Goal: Task Accomplishment & Management: Complete application form

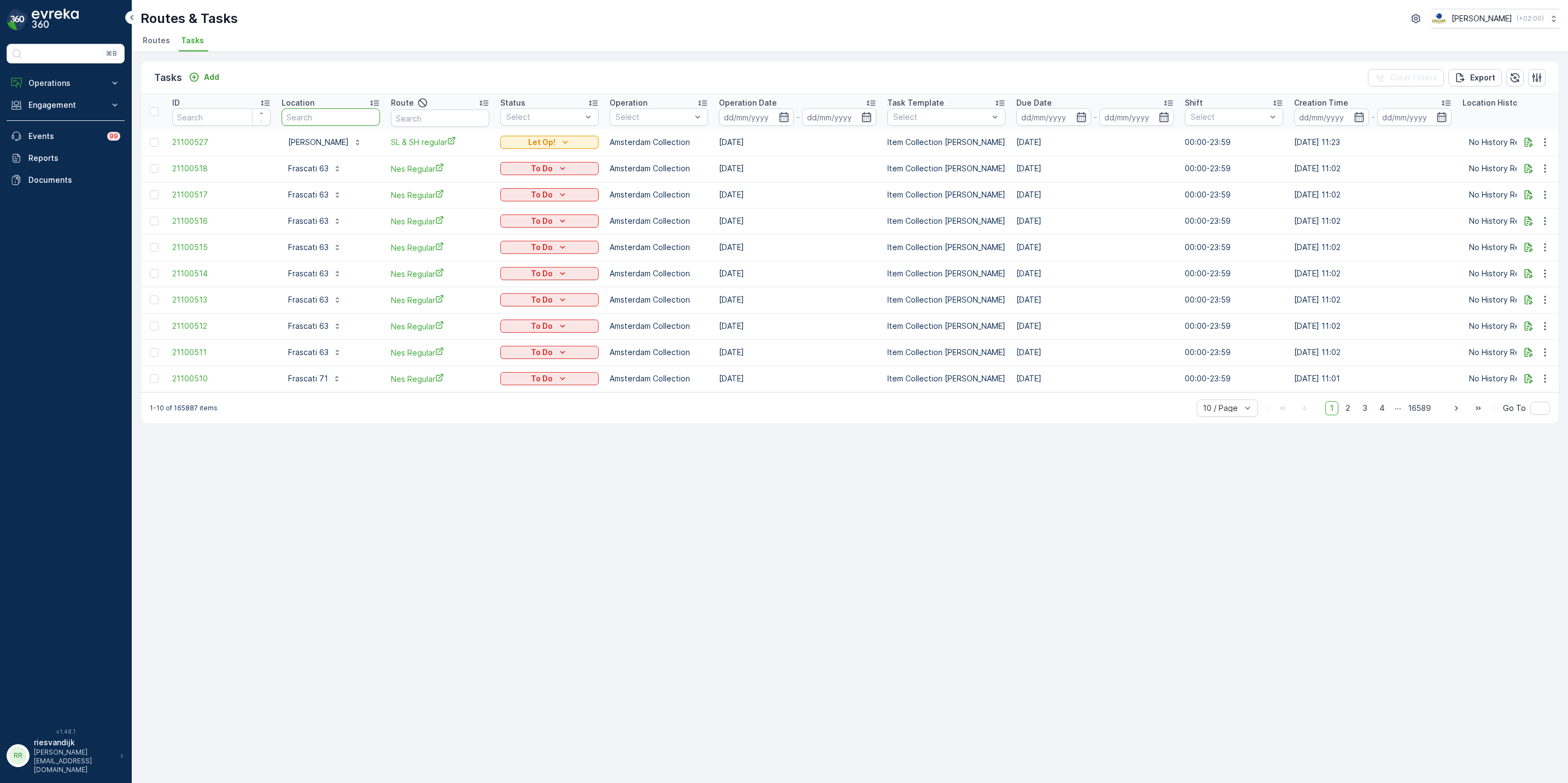
click at [365, 117] on input "text" at bounding box center [331, 117] width 99 height 18
type input "krake"
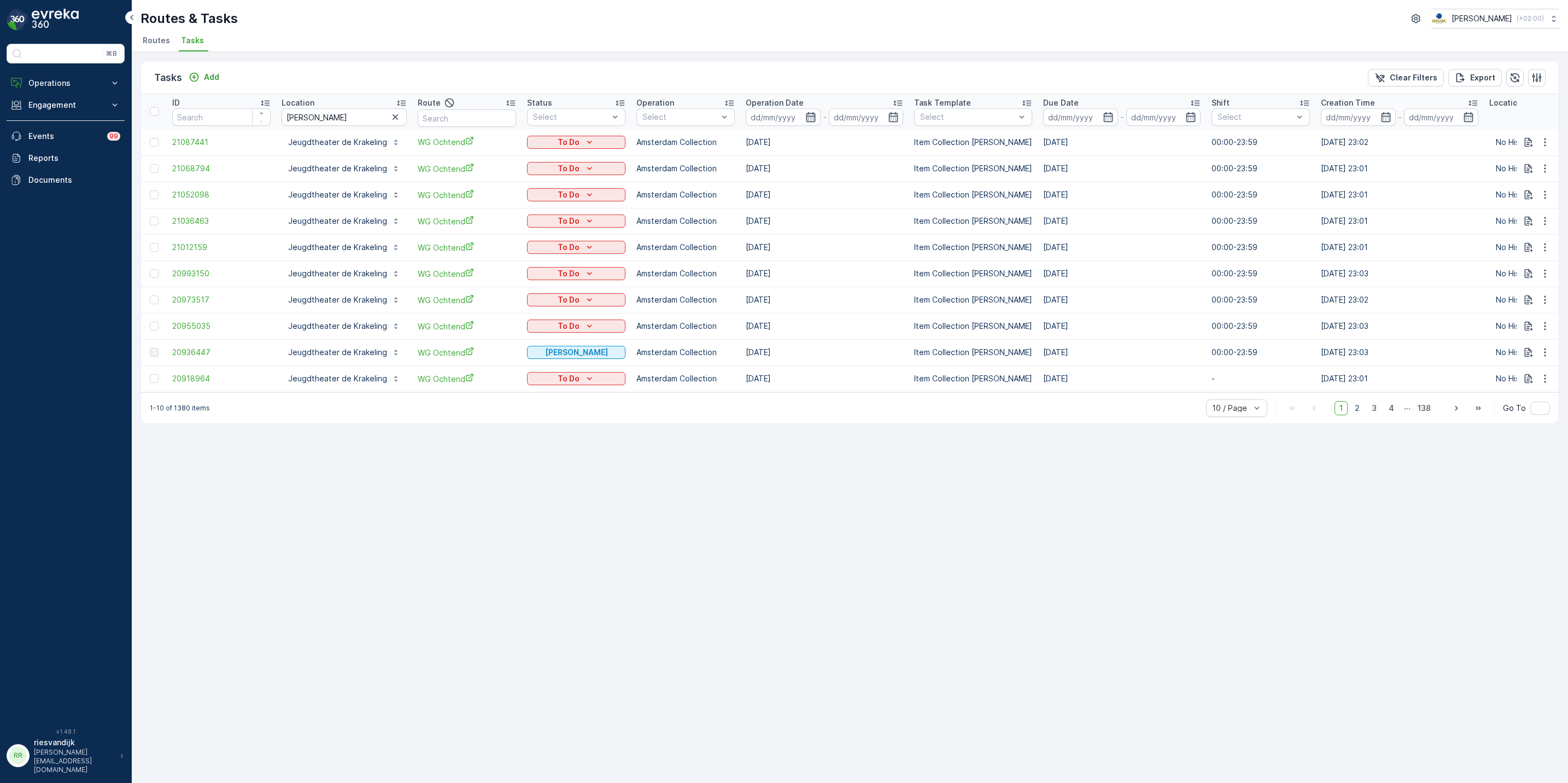
click at [805, 112] on icon "button" at bounding box center [811, 117] width 11 height 11
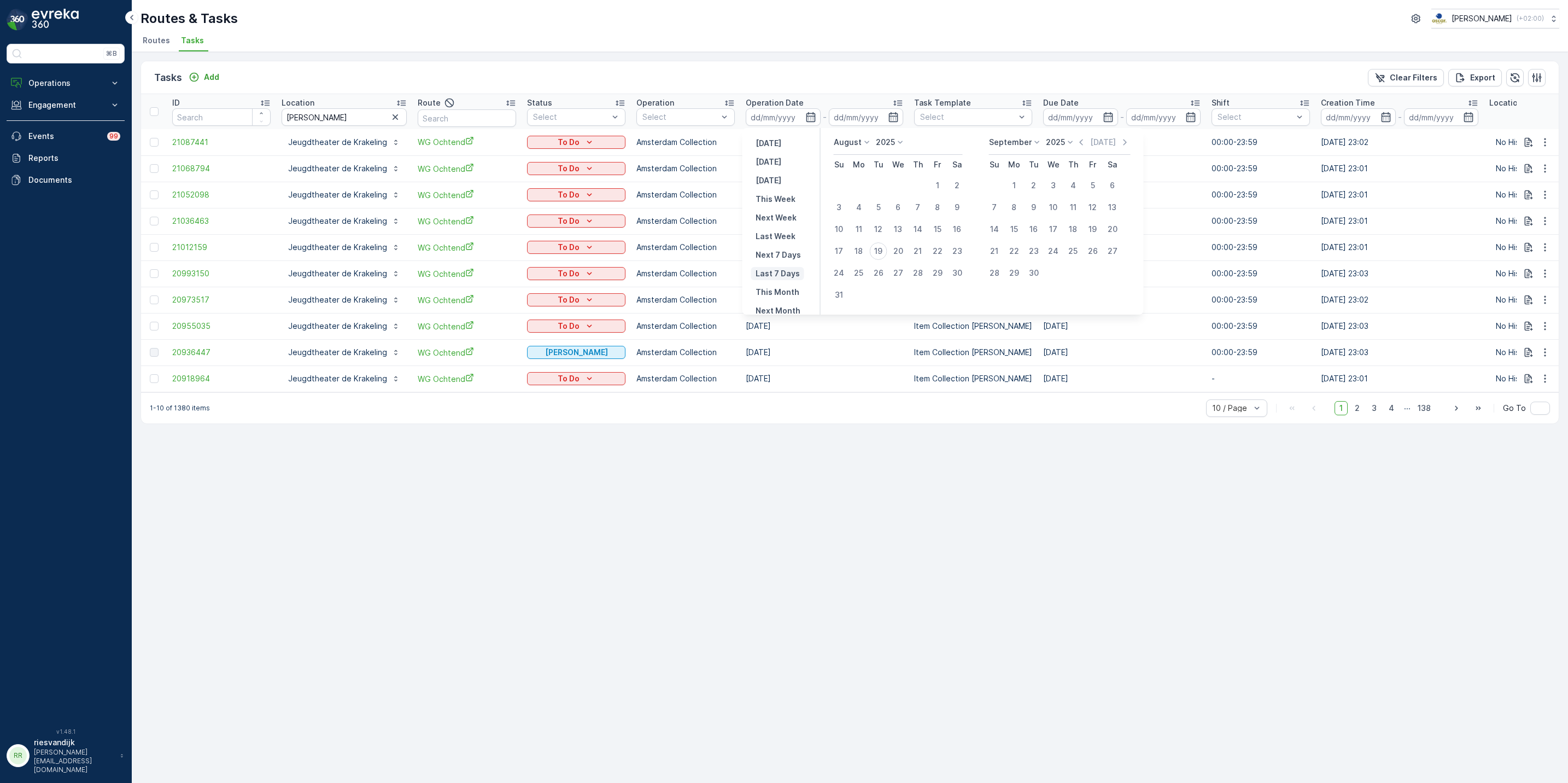
scroll to position [76, 0]
click at [786, 268] on p "Last 30 Days" at bounding box center [781, 272] width 50 height 11
type input "21.07.2025"
type input "[DATE]"
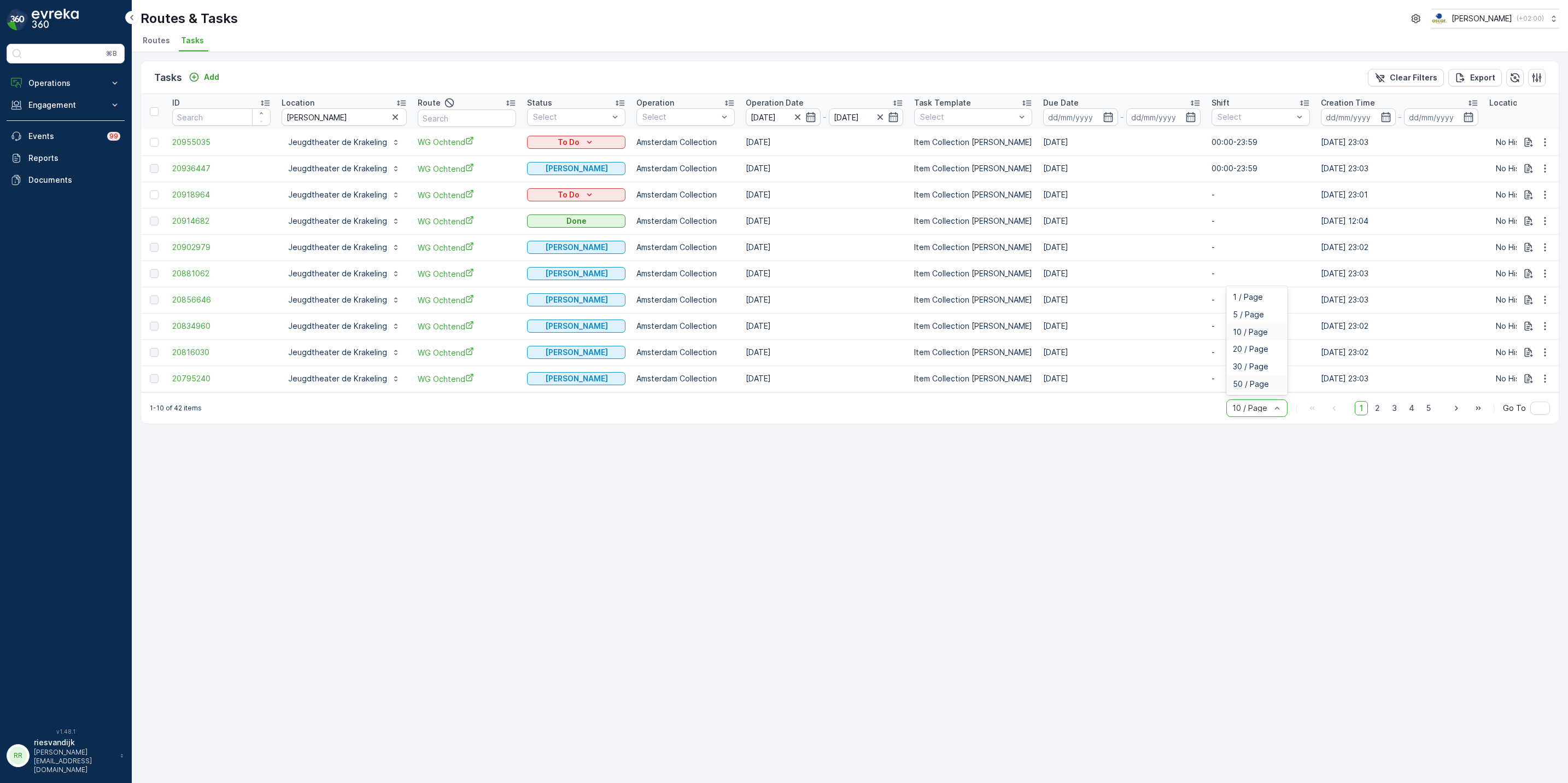
click at [1263, 393] on div "50 / Page" at bounding box center [1257, 384] width 61 height 18
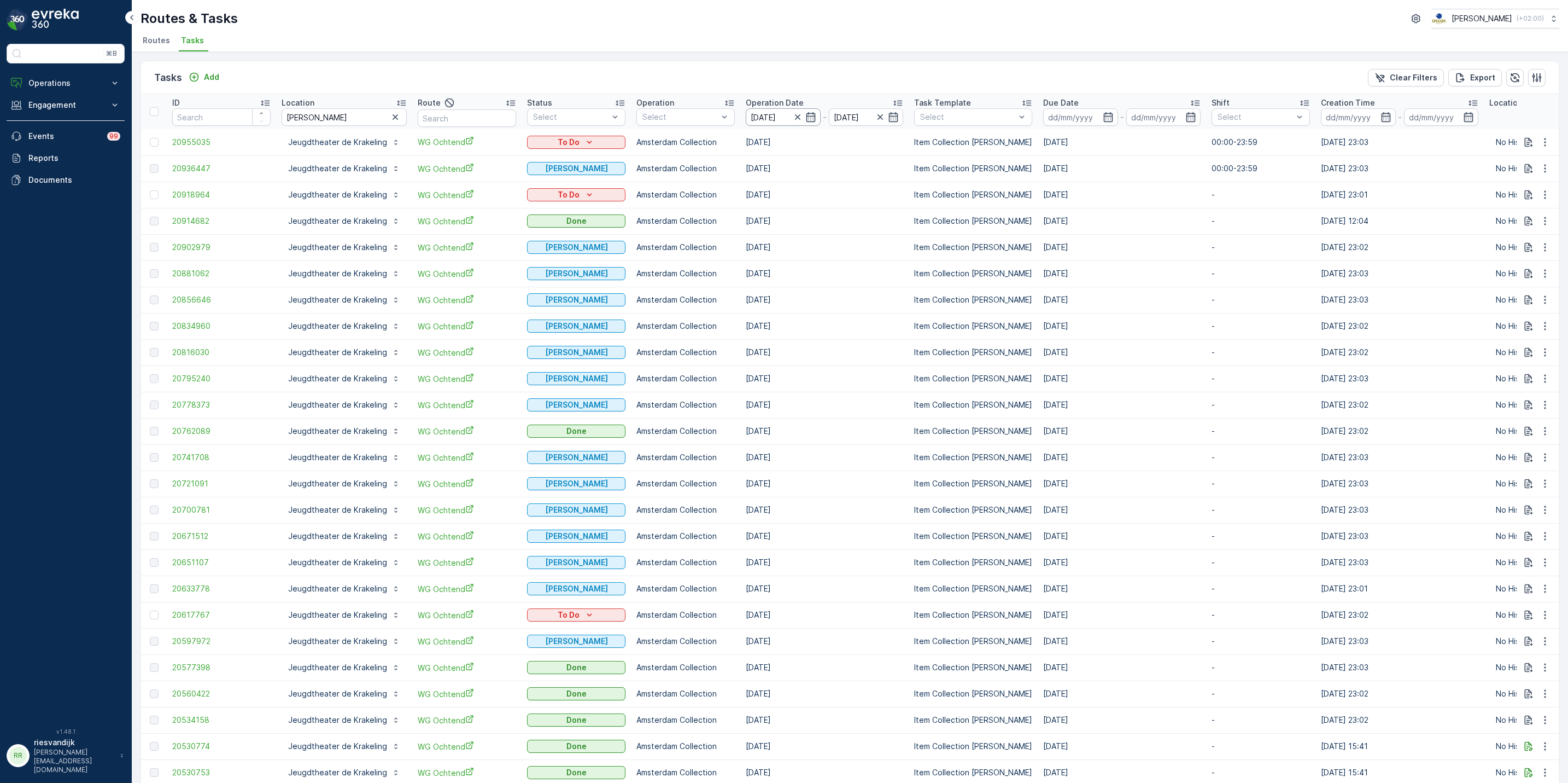
click at [768, 123] on input "21.07.2025" at bounding box center [783, 117] width 75 height 18
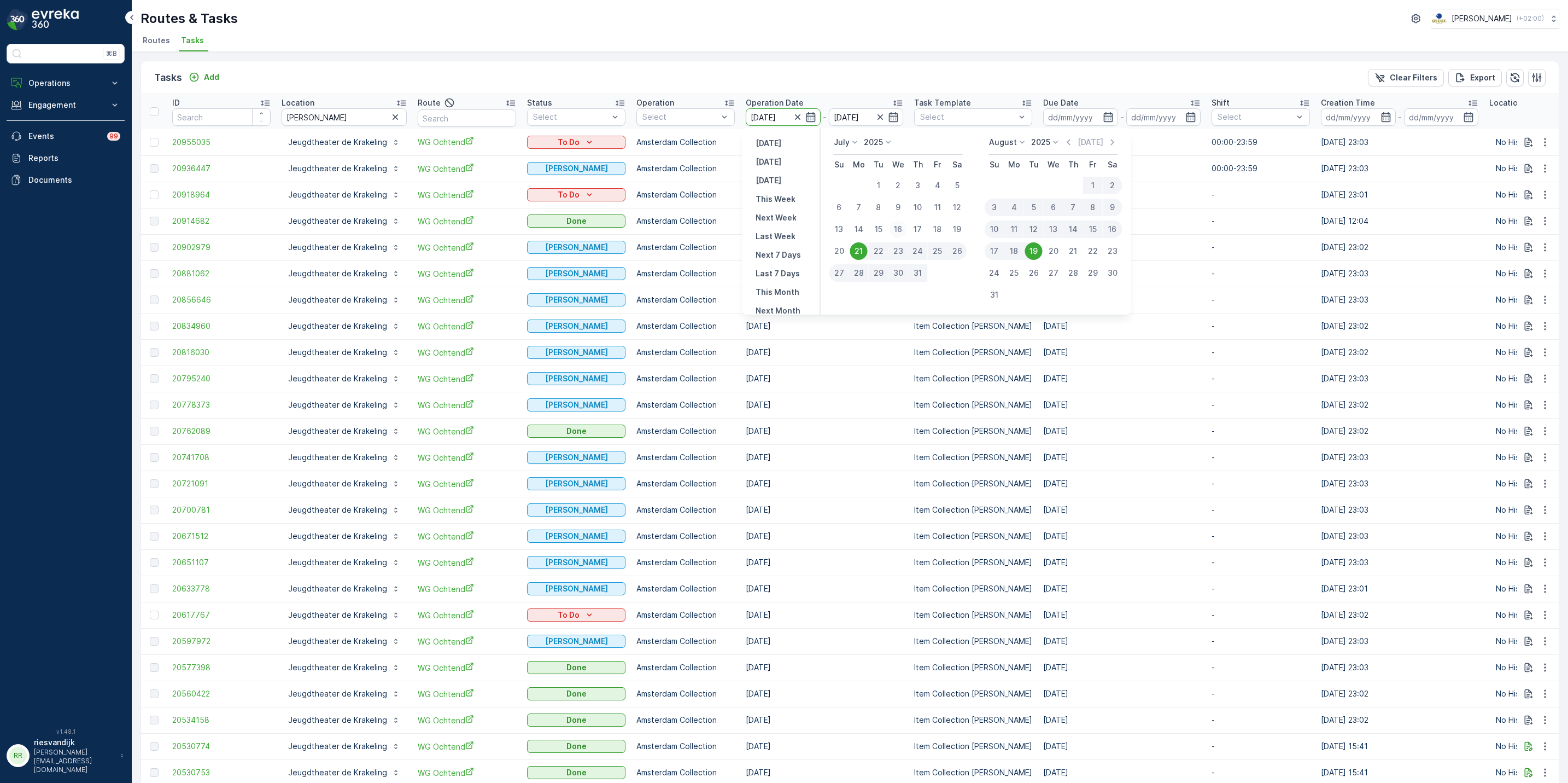
drag, startPoint x: 768, startPoint y: 123, endPoint x: 899, endPoint y: 227, distance: 167.3
click at [899, 227] on div "16" at bounding box center [898, 229] width 18 height 18
type input "16.07.2025"
click at [1011, 250] on div "18" at bounding box center [1014, 251] width 20 height 18
type input "18.08.2025"
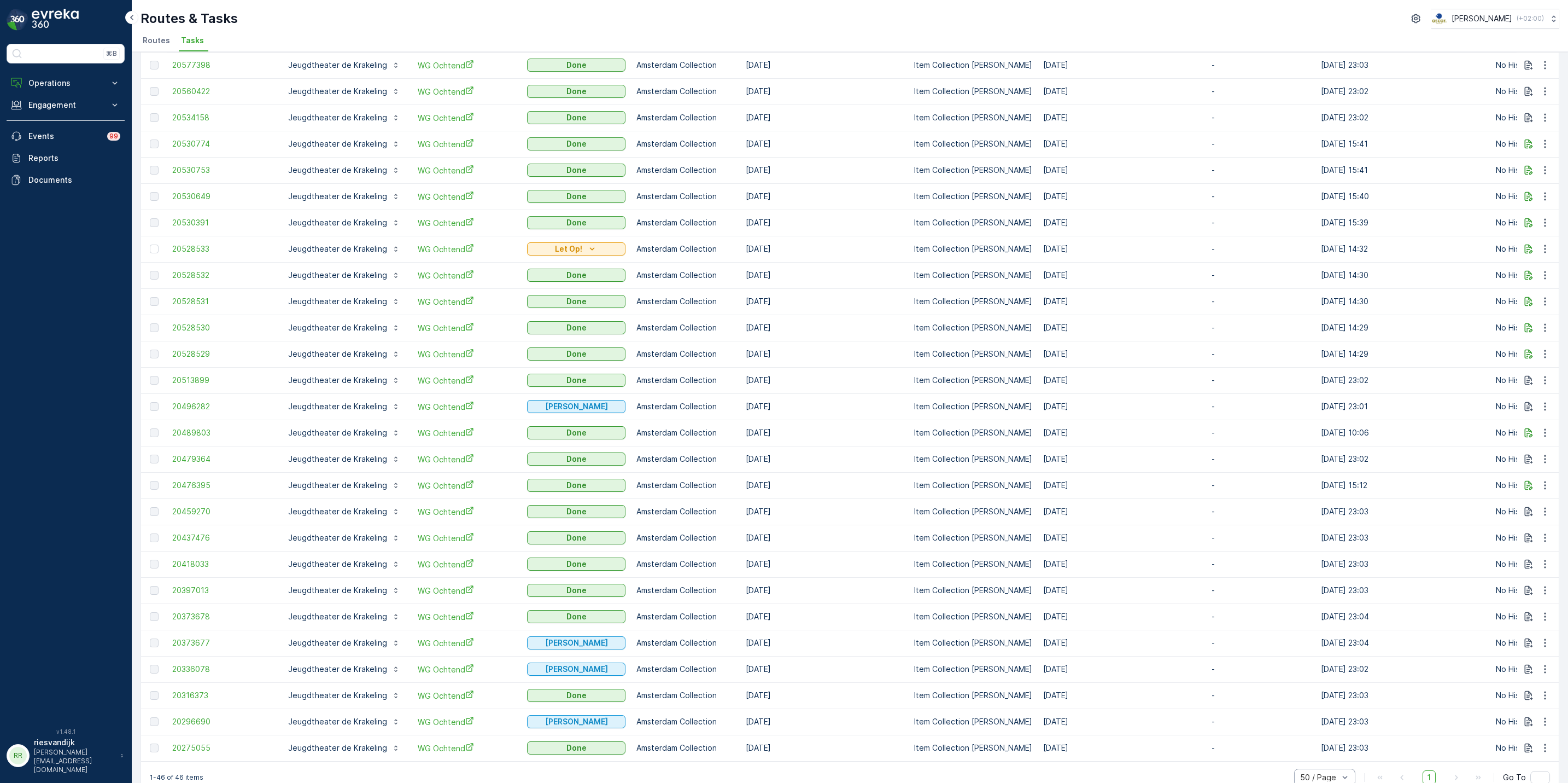
scroll to position [601, 0]
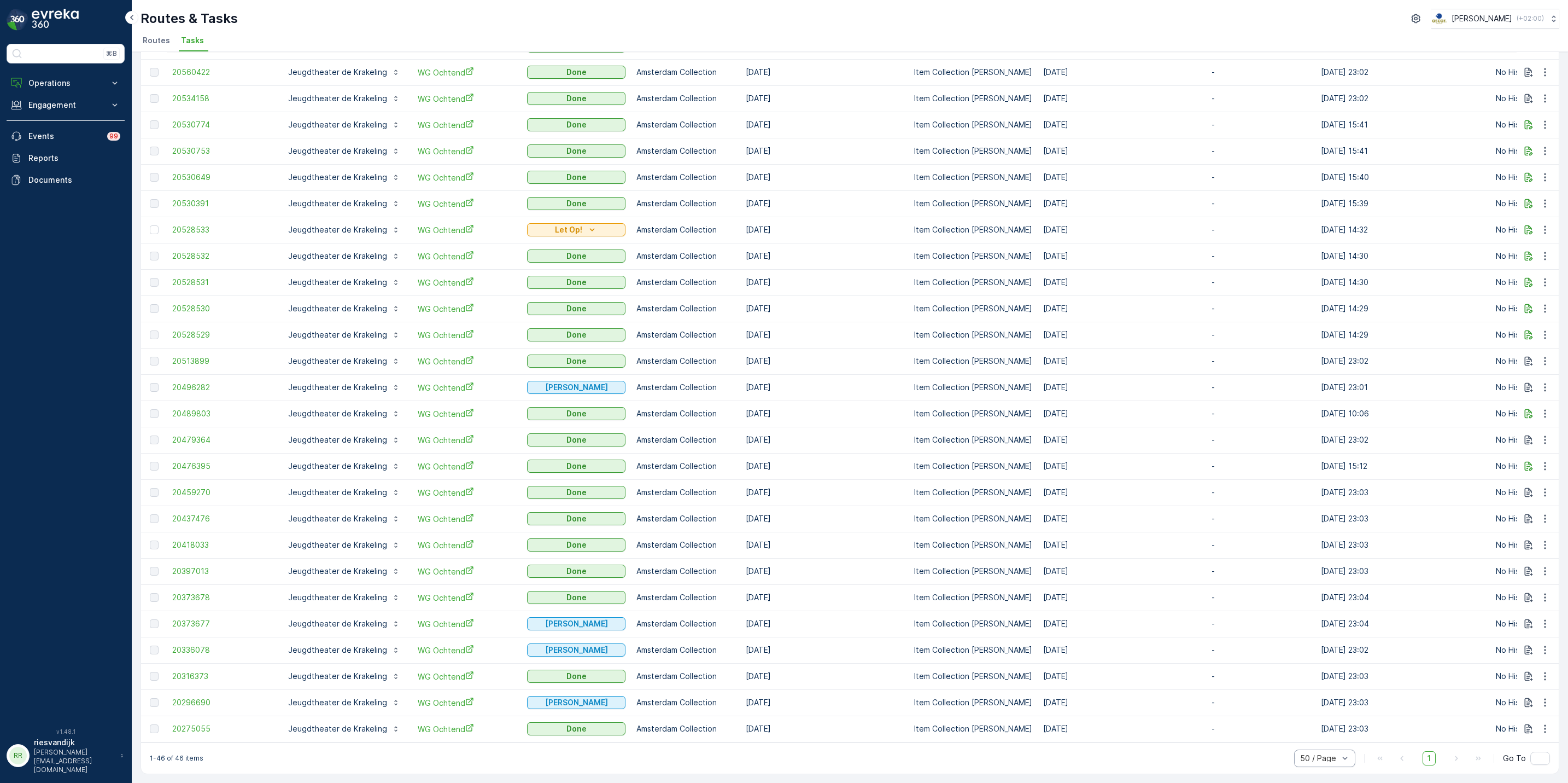
drag, startPoint x: 805, startPoint y: 722, endPoint x: 189, endPoint y: 160, distance: 833.8
click at [189, 160] on tbody "20936447 Jeugdtheater de Krakeling WG Ochtend Geen Afval Amsterdam Collection 1…" at bounding box center [998, 138] width 1714 height 1208
click at [881, 383] on td "27.07.2025" at bounding box center [824, 387] width 168 height 27
click at [897, 433] on td "26.07.2025" at bounding box center [824, 440] width 168 height 27
click at [850, 663] on td "18.07.2025" at bounding box center [824, 676] width 168 height 27
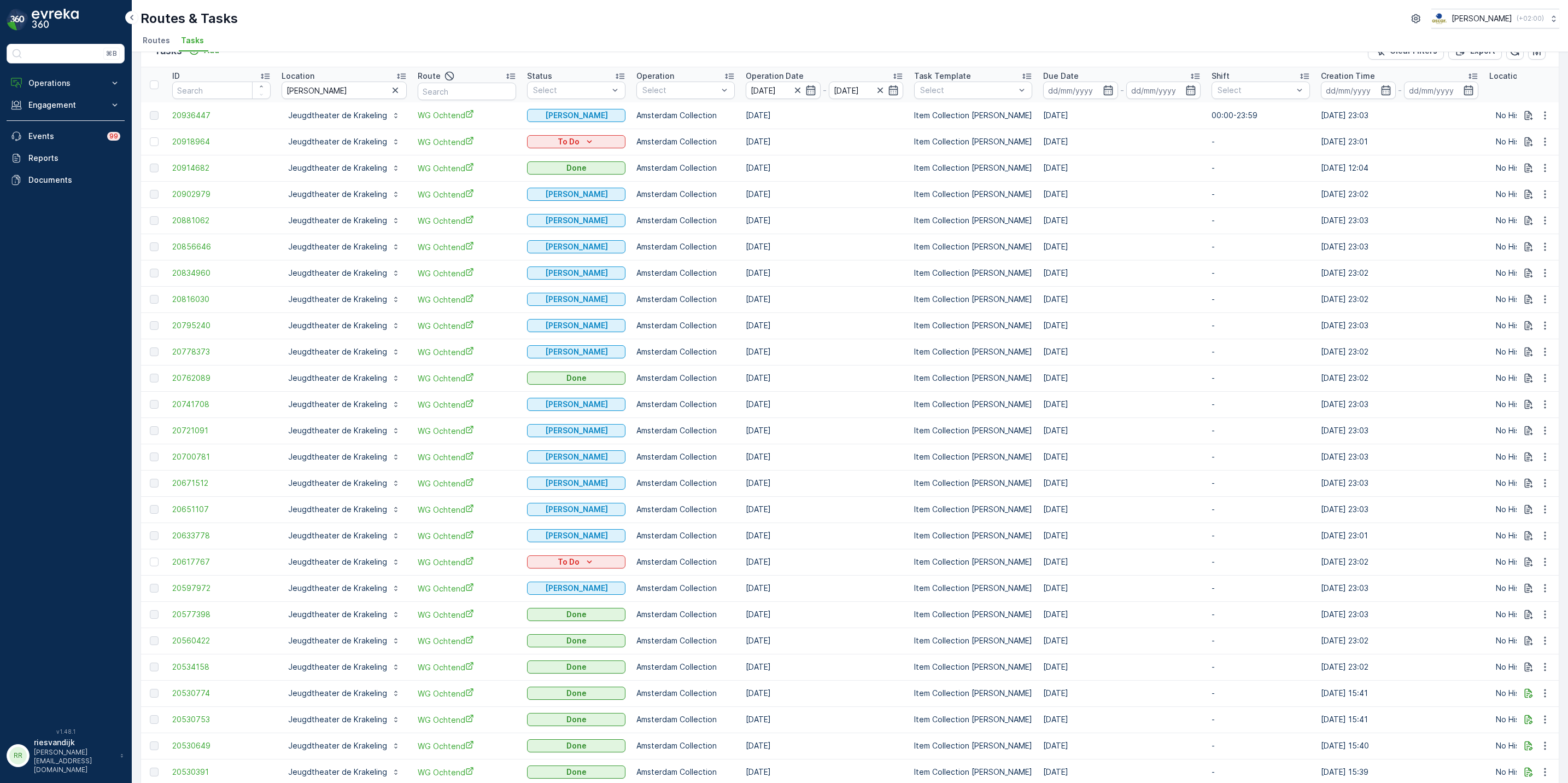
scroll to position [0, 0]
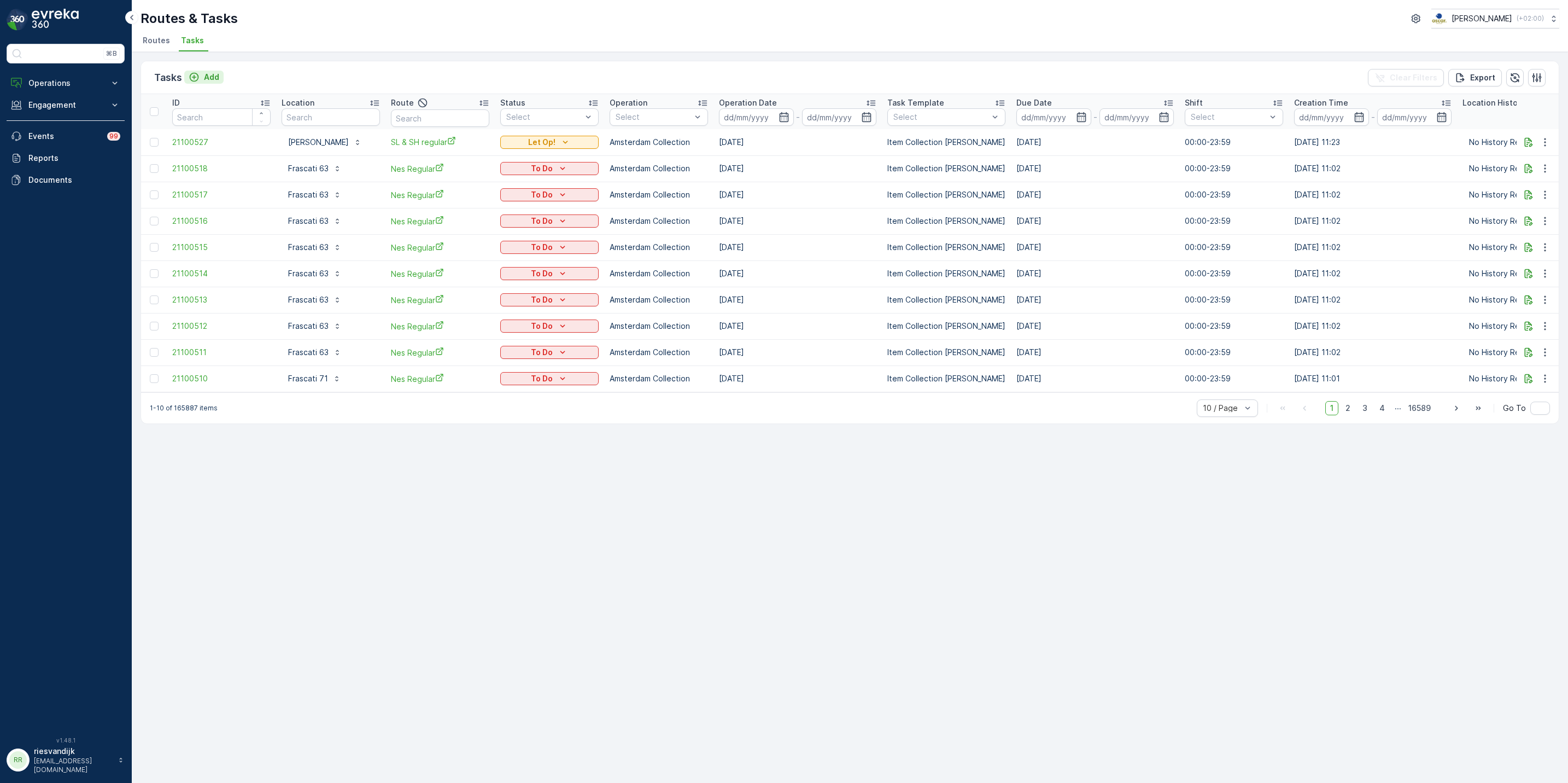
click at [194, 73] on icon "Add" at bounding box center [195, 78] width 10 height 10
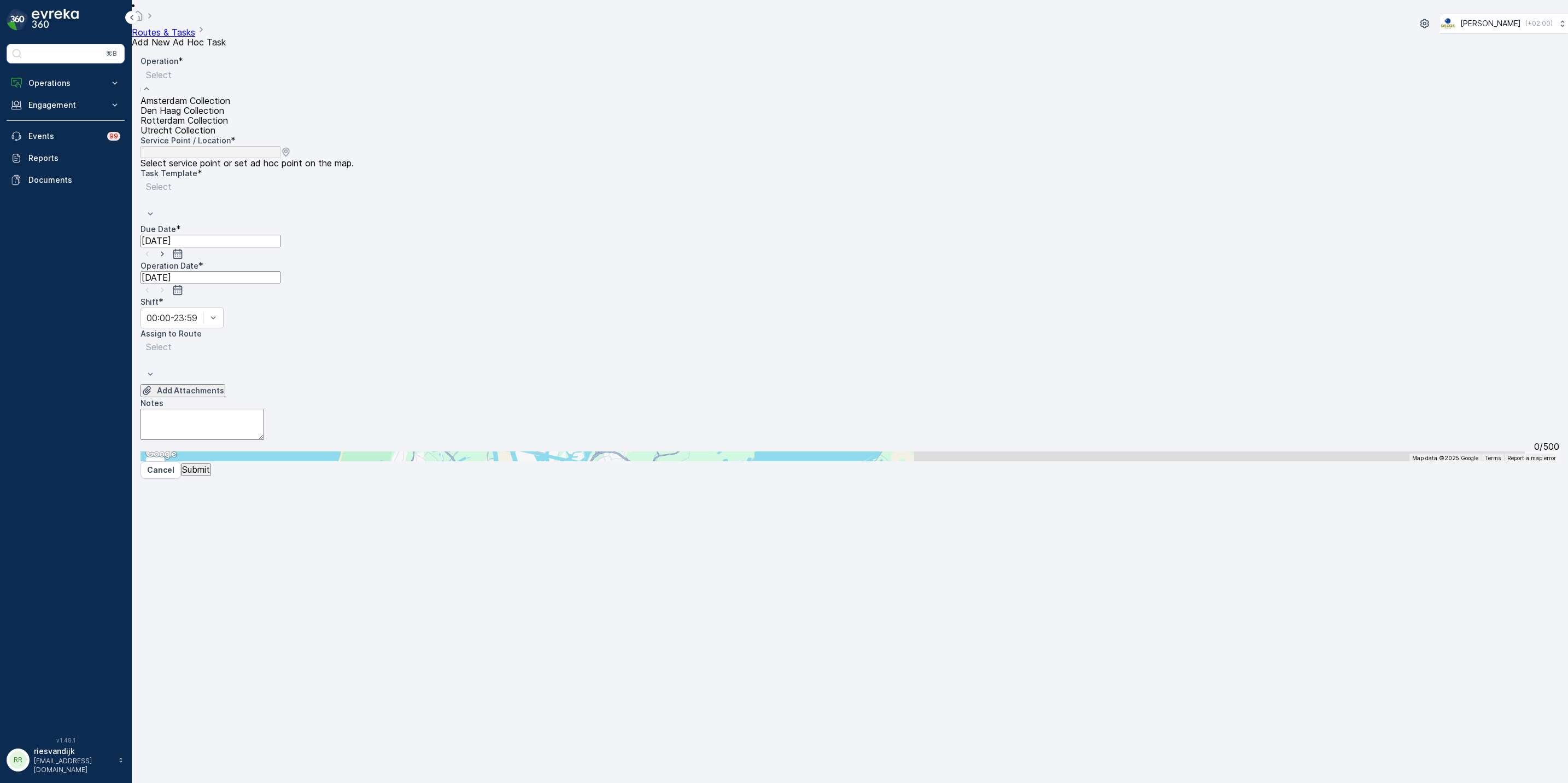
click at [225, 79] on div at bounding box center [185, 75] width 79 height 12
click at [230, 106] on div "Amsterdam Collection" at bounding box center [185, 101] width 90 height 10
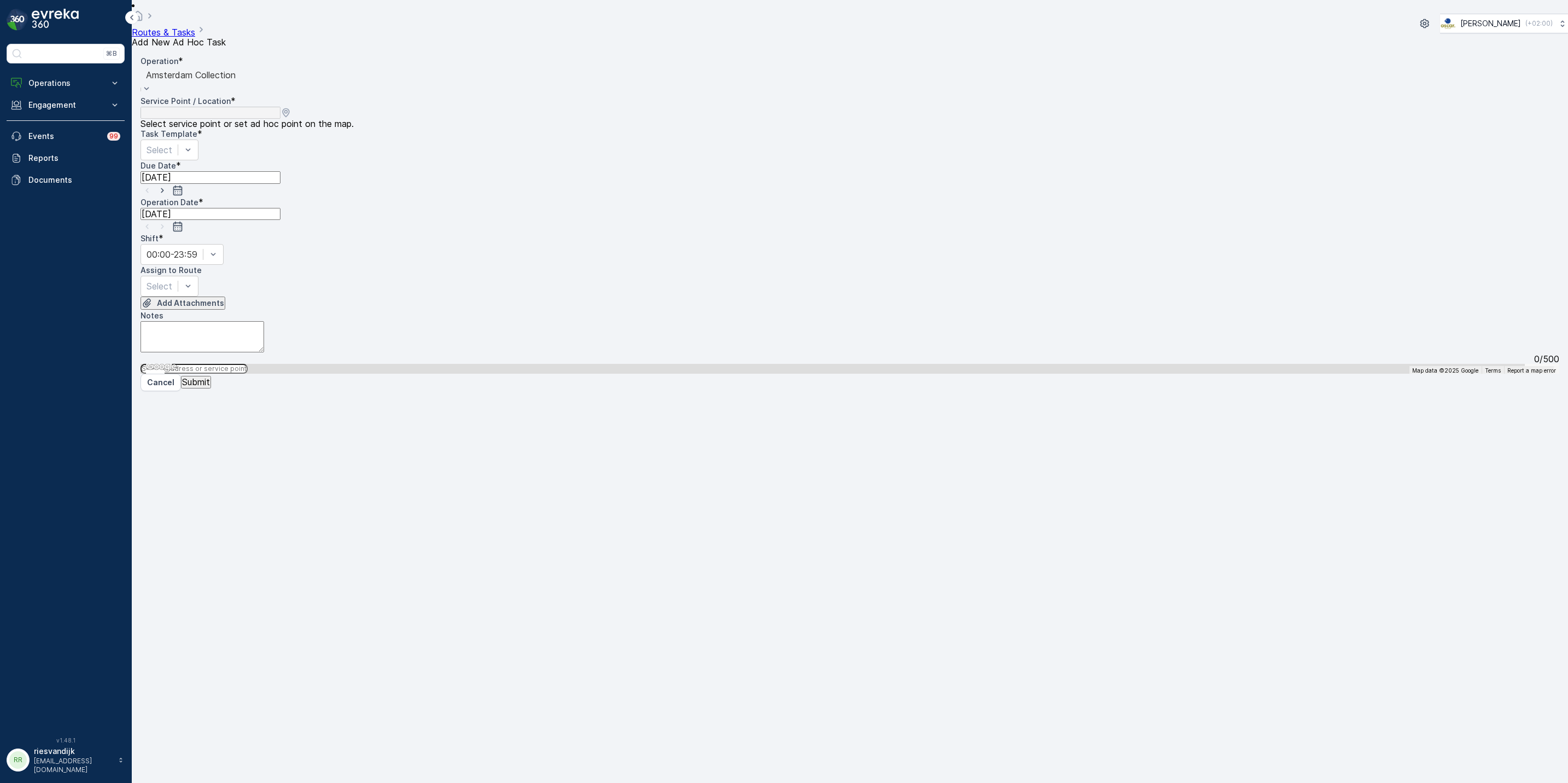
click at [248, 364] on input "text" at bounding box center [193, 368] width 107 height 10
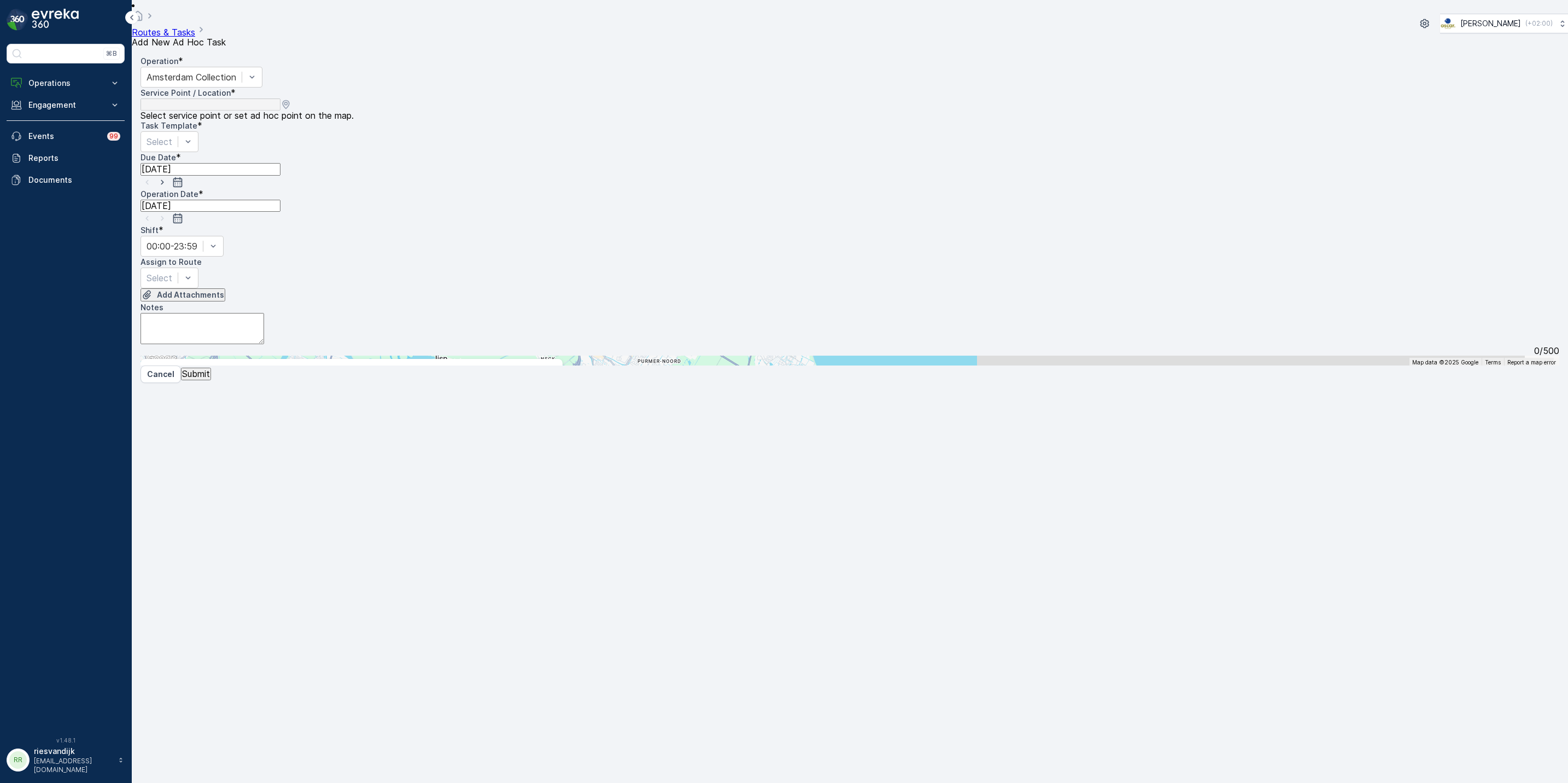
type input "w"
type input "kra"
click at [239, 530] on span "Jeugdtheater de Kra keling" at bounding box center [196, 534] width 85 height 10
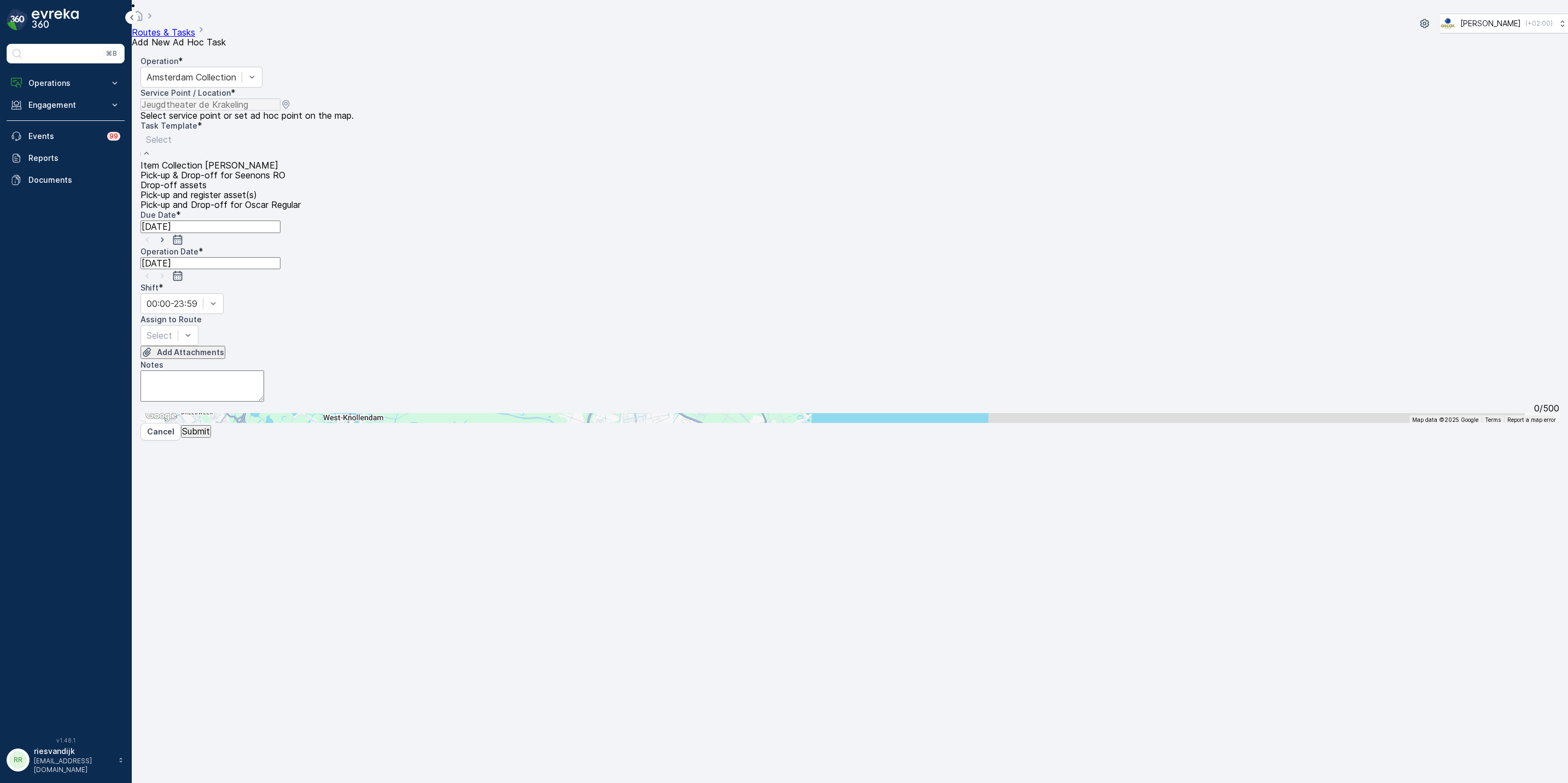
click at [295, 133] on div at bounding box center [220, 140] width 149 height 12
click at [301, 161] on div "Item Collection [PERSON_NAME]" at bounding box center [220, 165] width 160 height 10
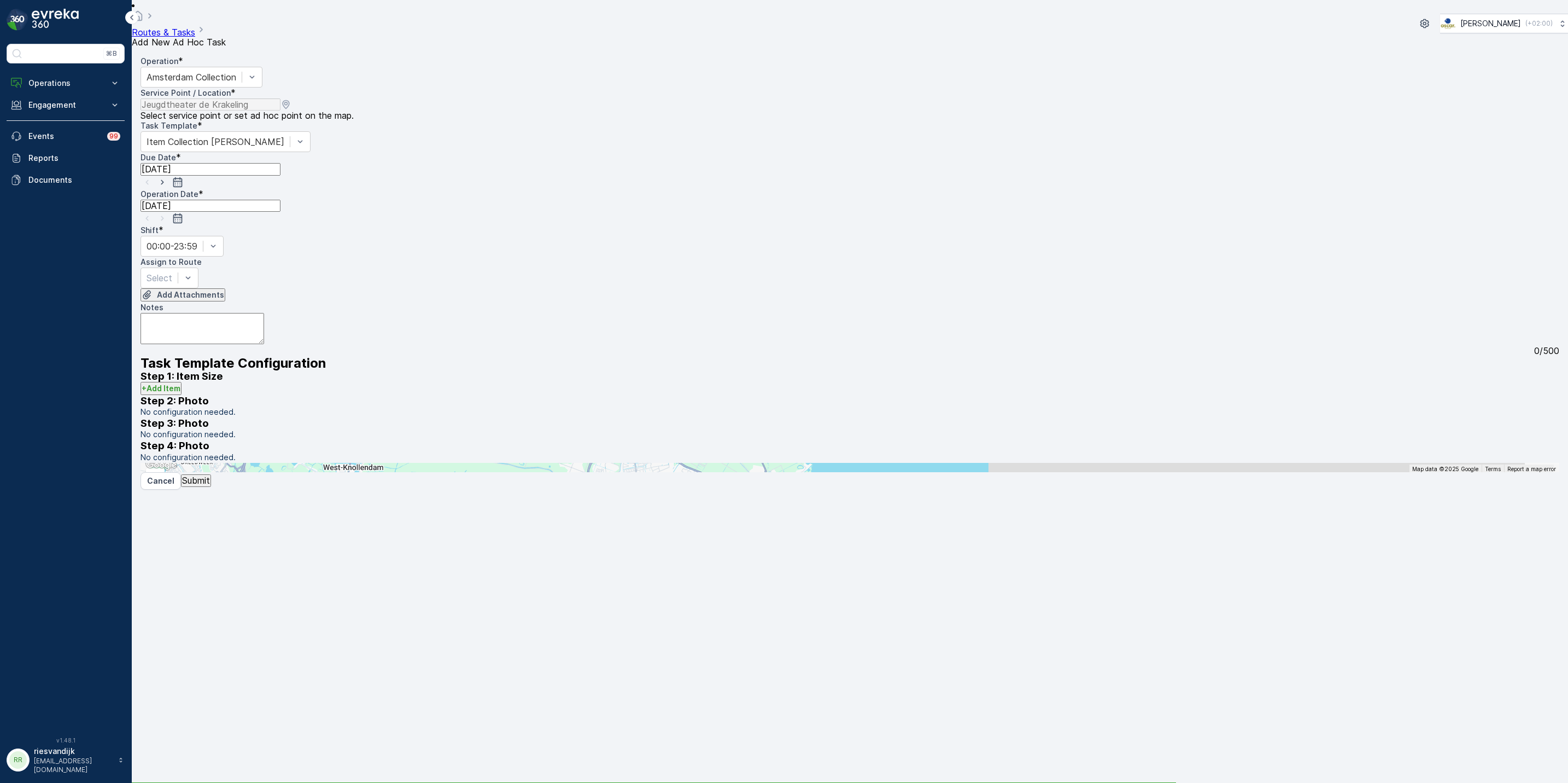
click at [280, 163] on input "[DATE]" at bounding box center [210, 169] width 140 height 12
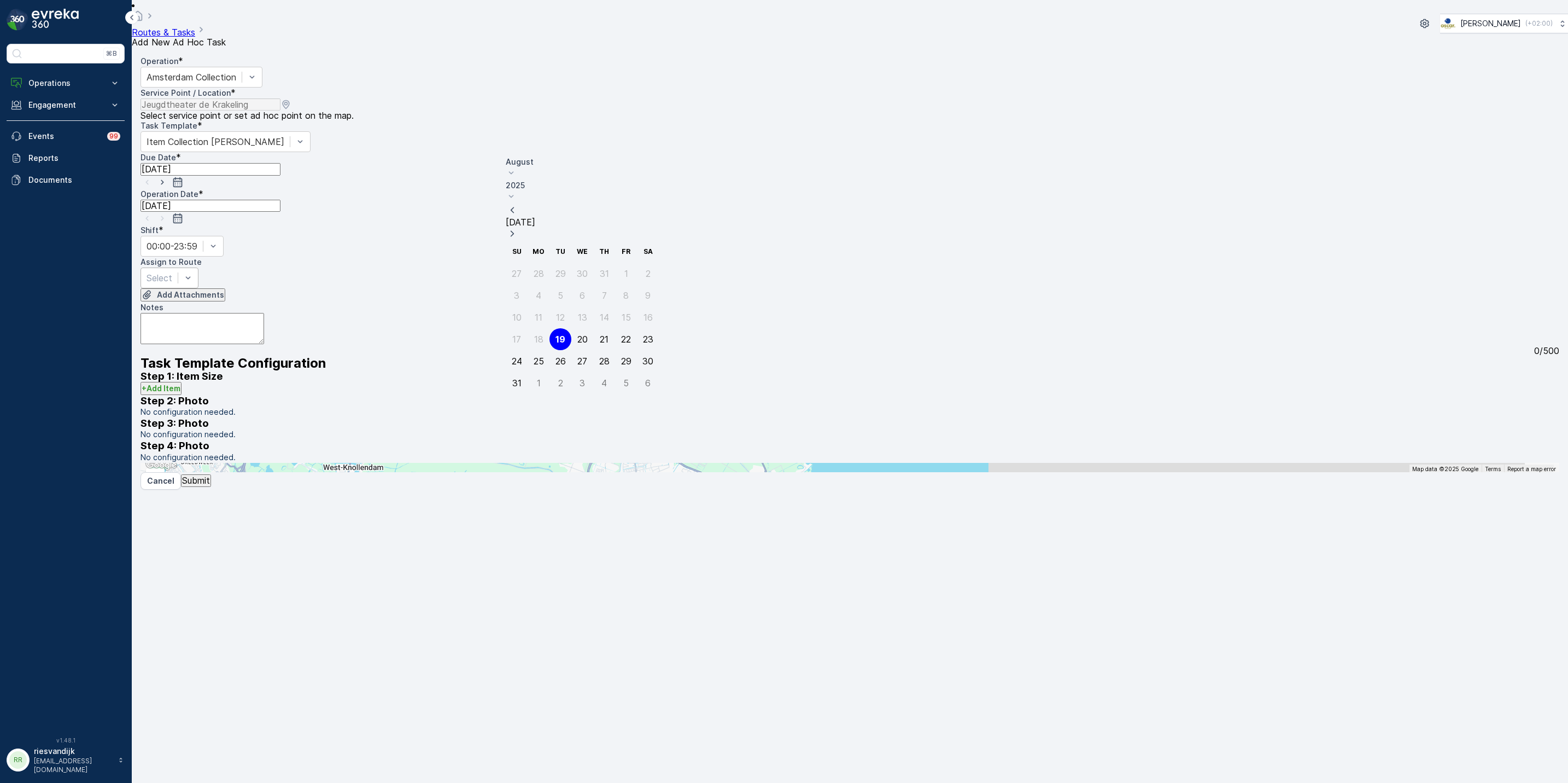
click at [172, 272] on div at bounding box center [159, 278] width 26 height 12
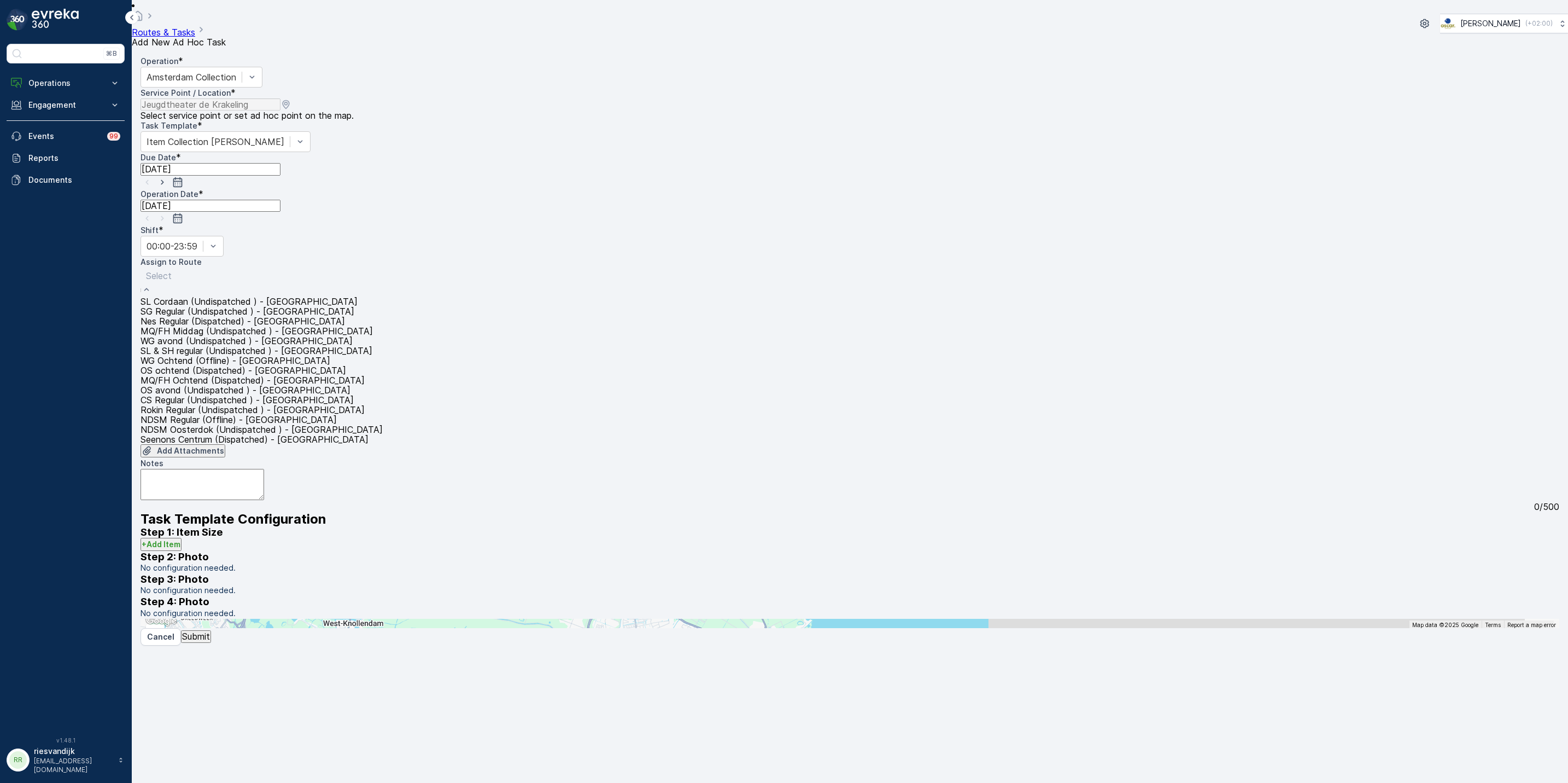
scroll to position [118, 0]
click at [229, 355] on span "WG Ochtend (Offline) - [GEOGRAPHIC_DATA]" at bounding box center [235, 360] width 190 height 10
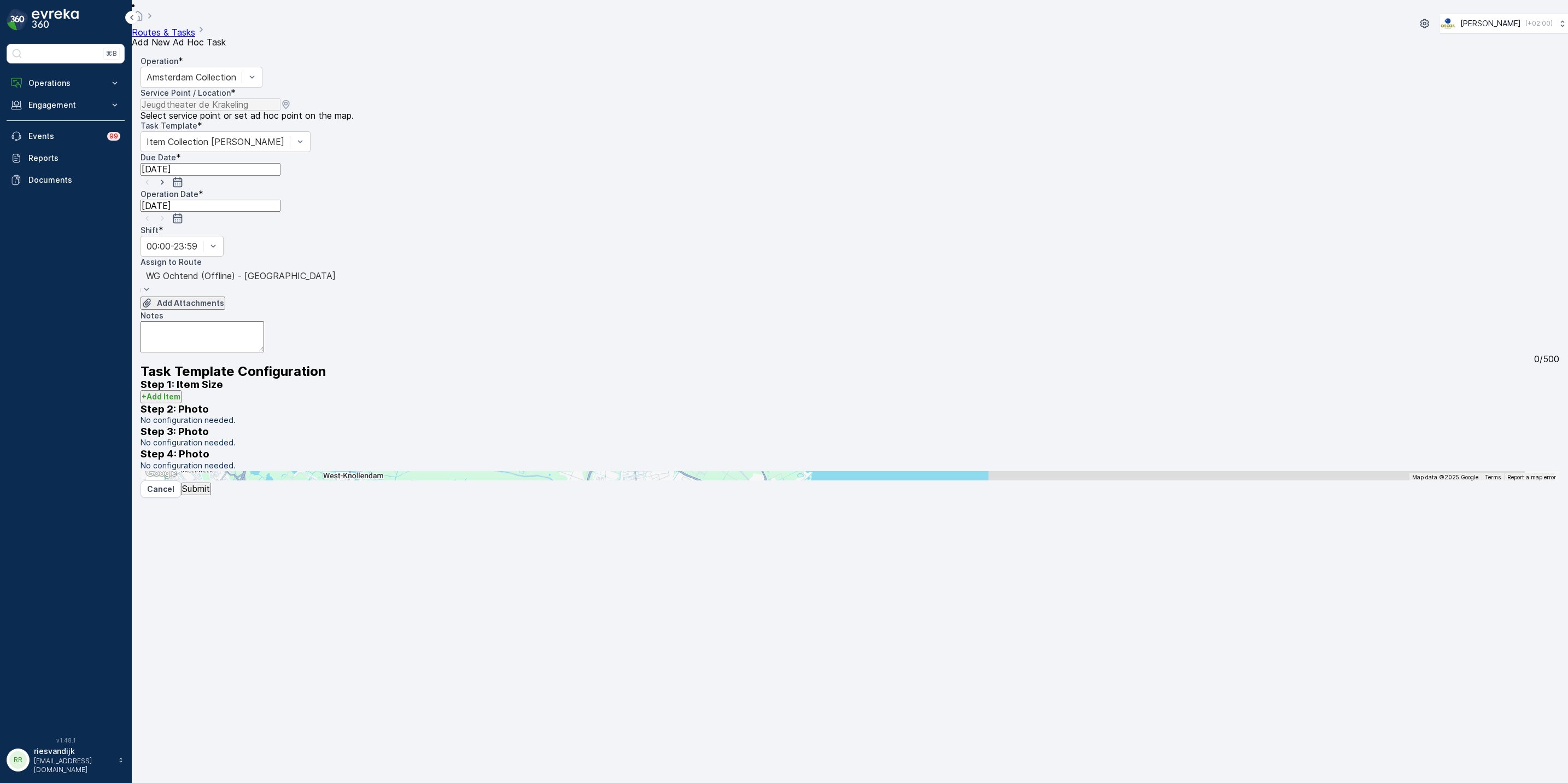
click at [264, 321] on textarea "Notes" at bounding box center [202, 337] width 124 height 31
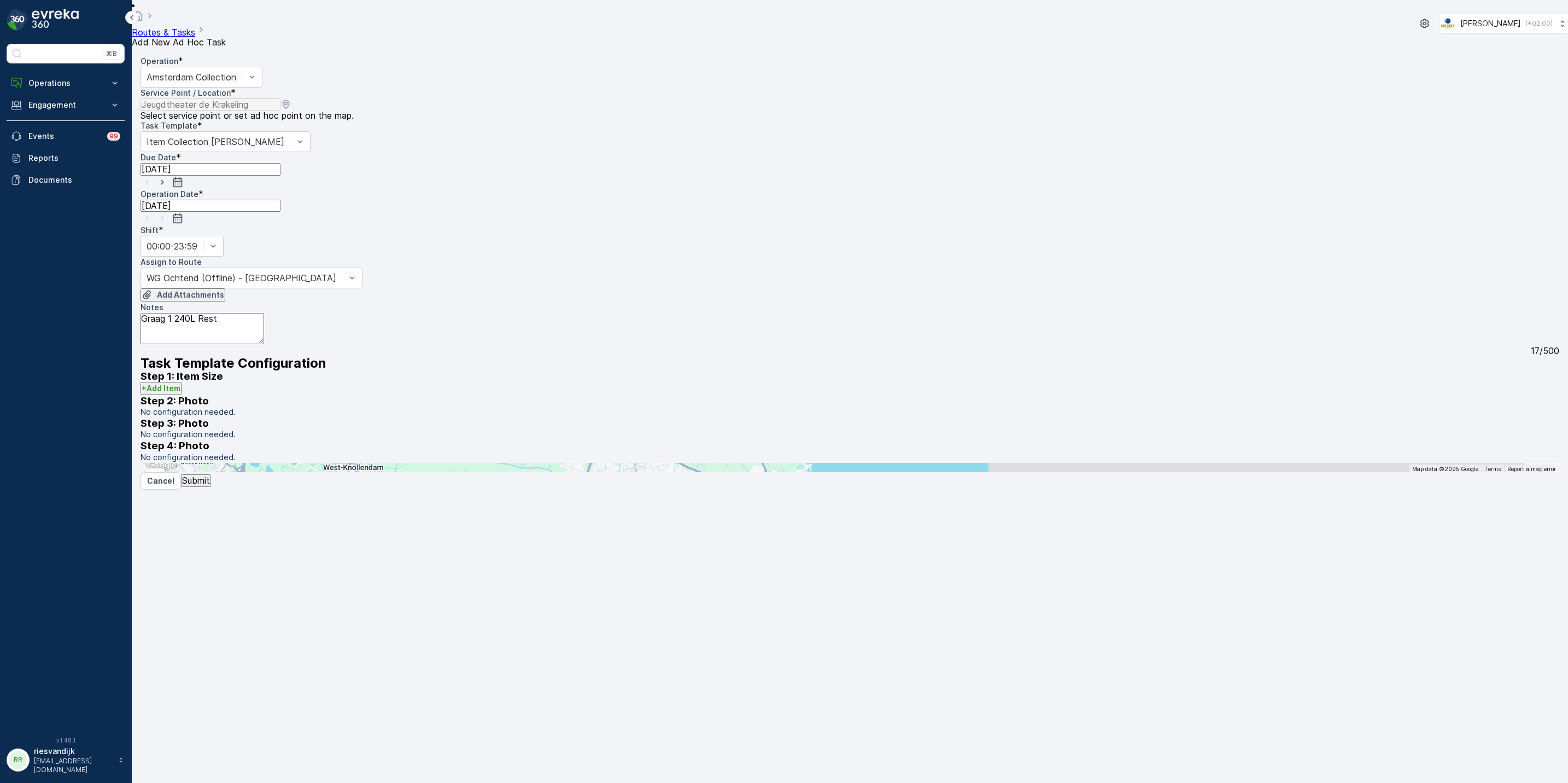
click at [177, 313] on textarea "Graag 1 240L Rest" at bounding box center [202, 328] width 124 height 31
type textarea "Graag afleveren: 1x 240L Rest 1x 240L PD 1x 240L Papier Dankjulliewel!"
click at [210, 485] on p "Submit" at bounding box center [195, 480] width 28 height 10
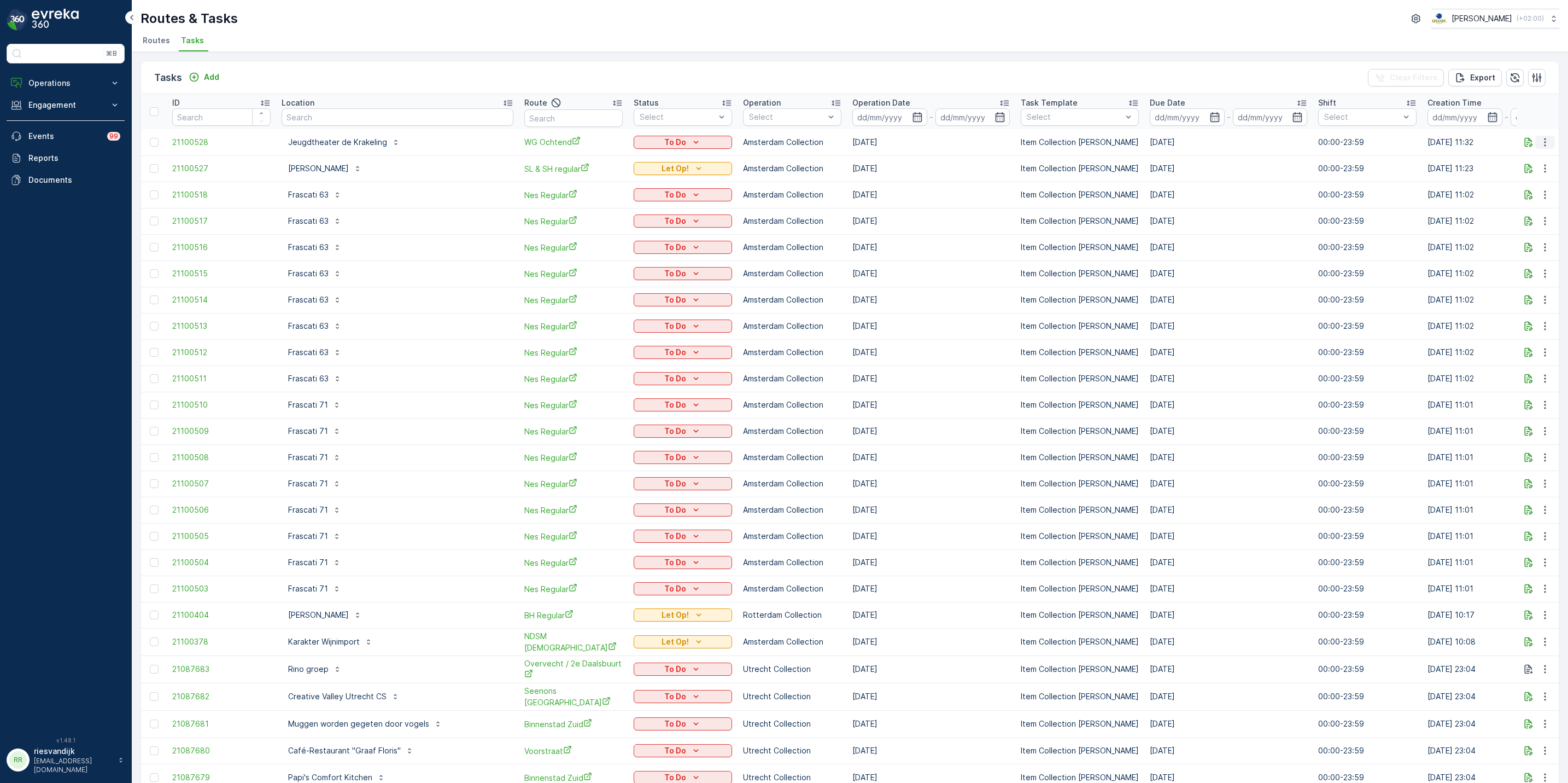
click at [1541, 143] on icon "button" at bounding box center [1545, 142] width 11 height 11
click at [1532, 193] on span "Change Route" at bounding box center [1525, 193] width 58 height 10
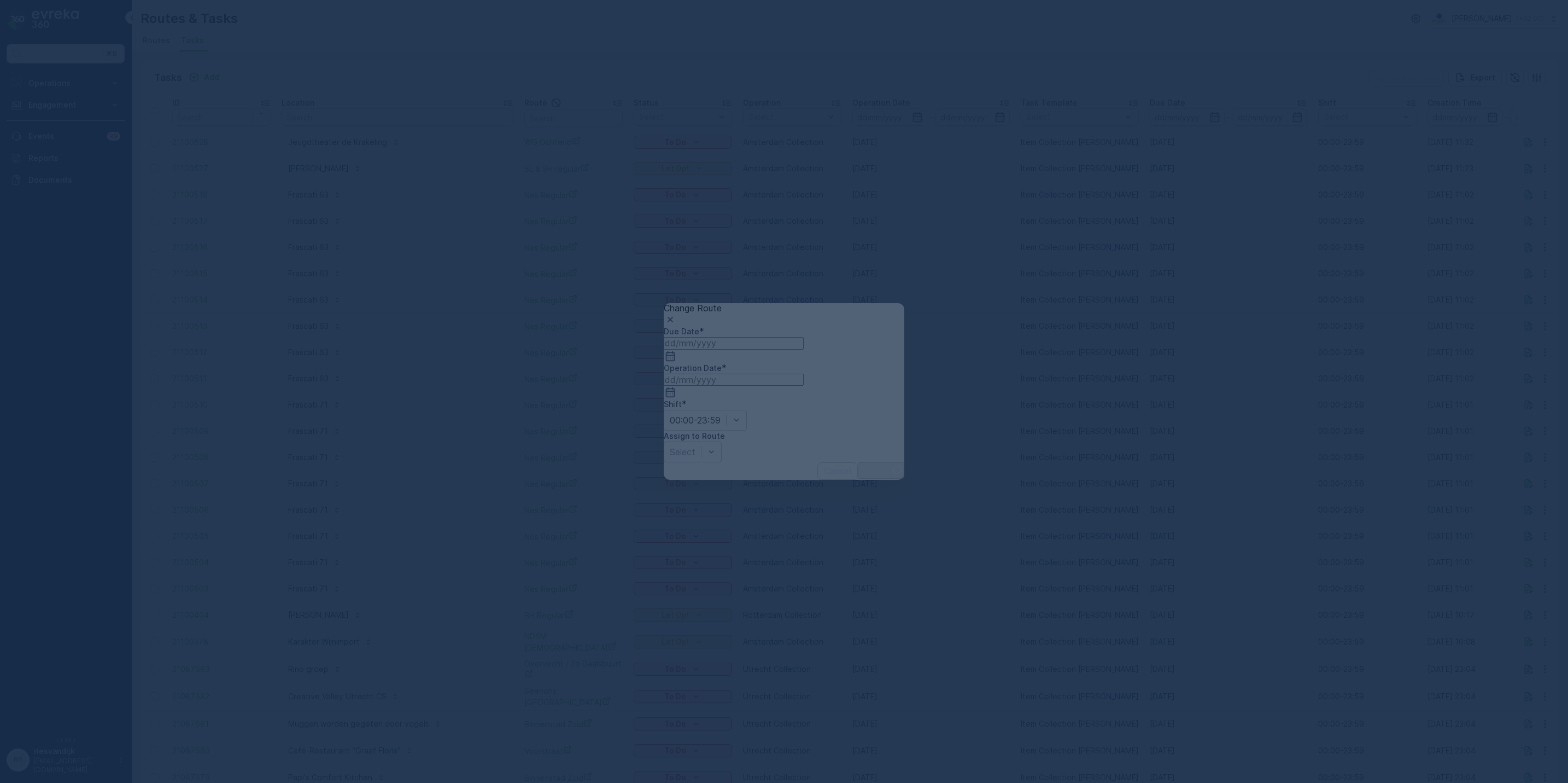
type input "[DATE]"
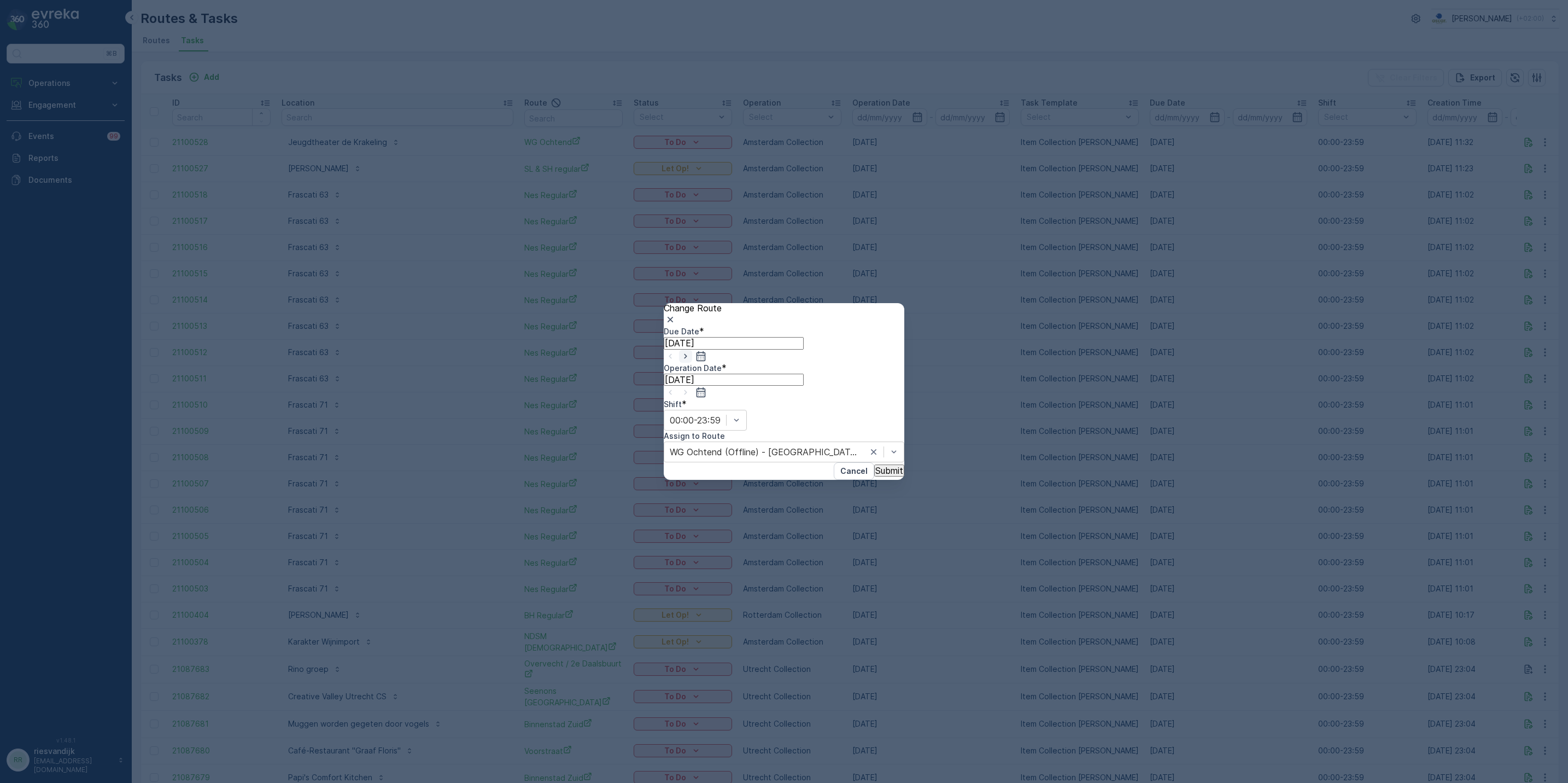
click at [687, 358] on icon "button" at bounding box center [685, 355] width 3 height 5
type input "[DATE]"
click at [691, 387] on icon "button" at bounding box center [685, 392] width 11 height 11
type input "[DATE]"
click at [875, 466] on p "Submit" at bounding box center [889, 470] width 28 height 10
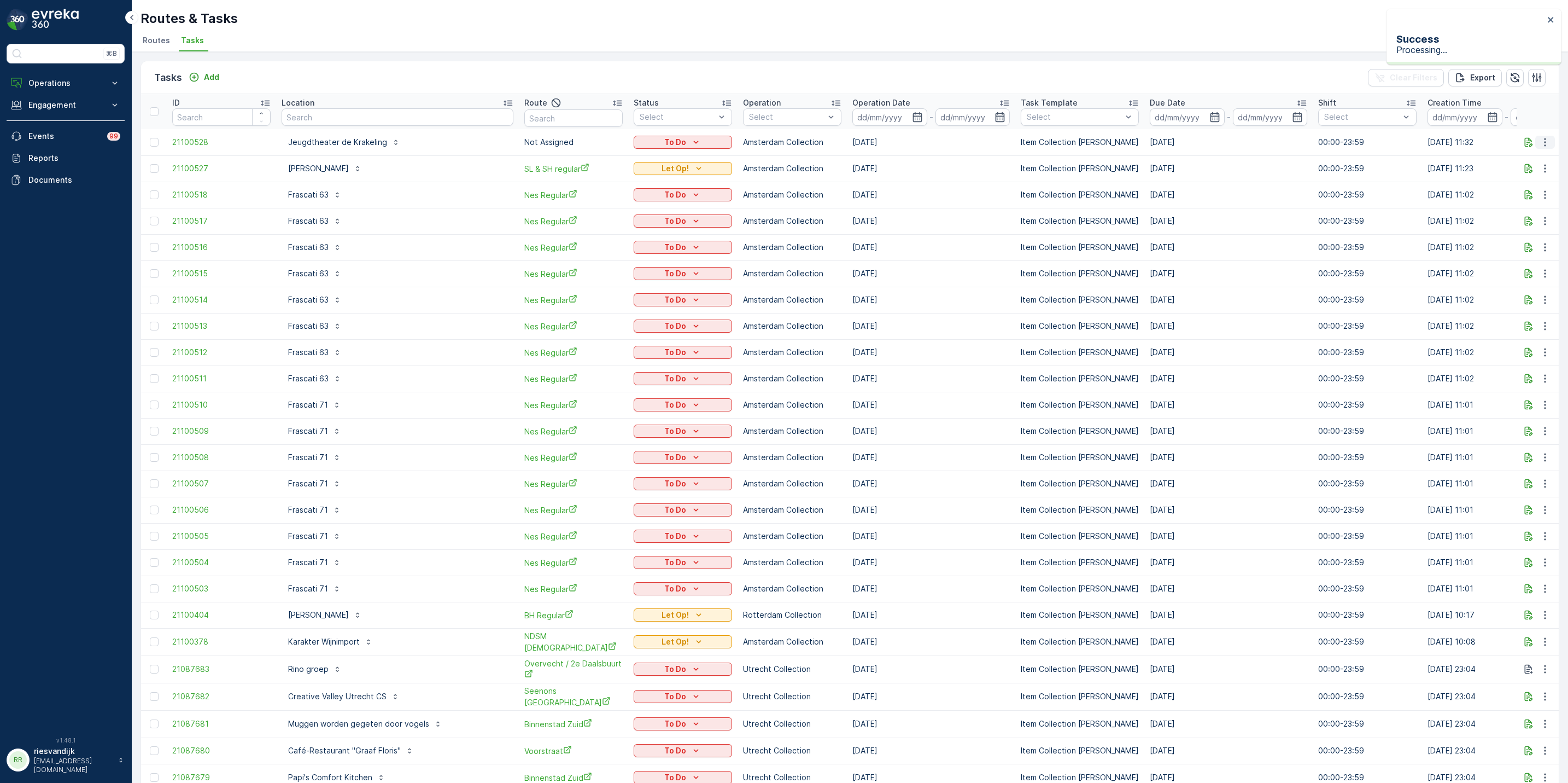
click at [1544, 141] on icon "button" at bounding box center [1545, 142] width 11 height 11
click at [1533, 189] on span "Change Route" at bounding box center [1525, 193] width 58 height 10
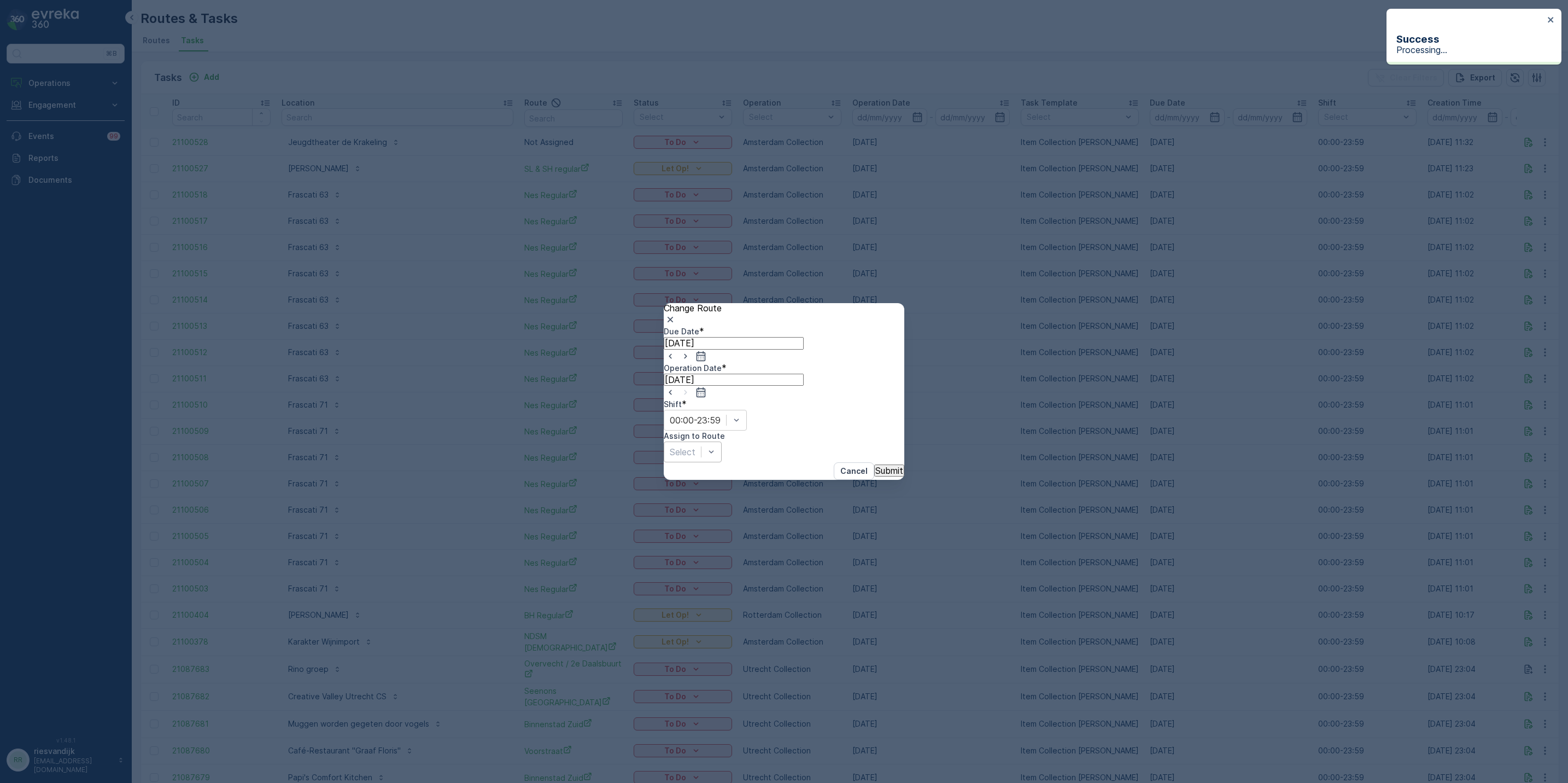
click at [721, 441] on div "Select" at bounding box center [692, 451] width 58 height 21
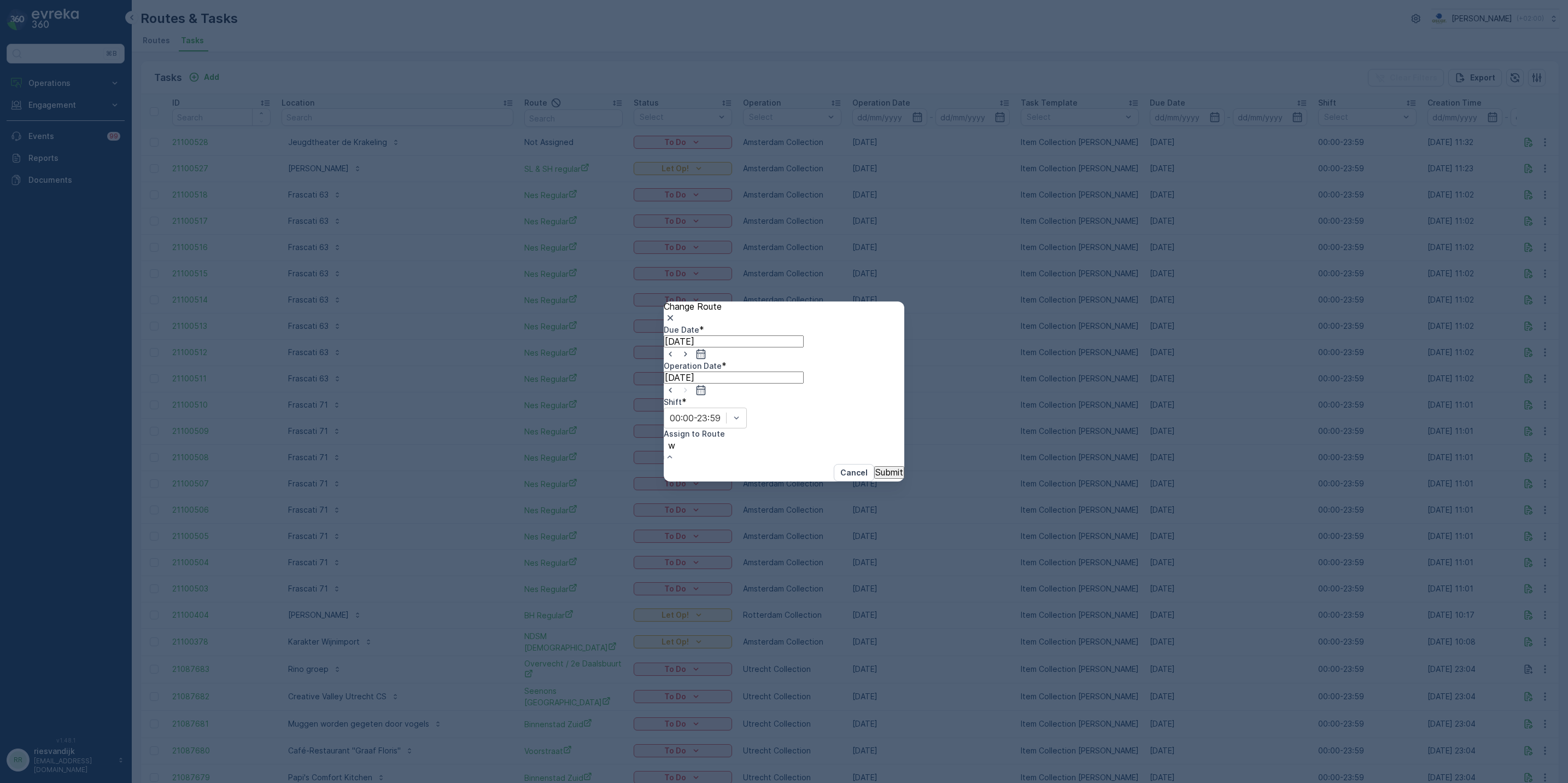
type input "wg"
click at [203, 782] on span "WG Ochtend (Upcoming) - [GEOGRAPHIC_DATA]" at bounding box center [101, 797] width 203 height 10
click at [875, 469] on p "Submit" at bounding box center [889, 474] width 28 height 10
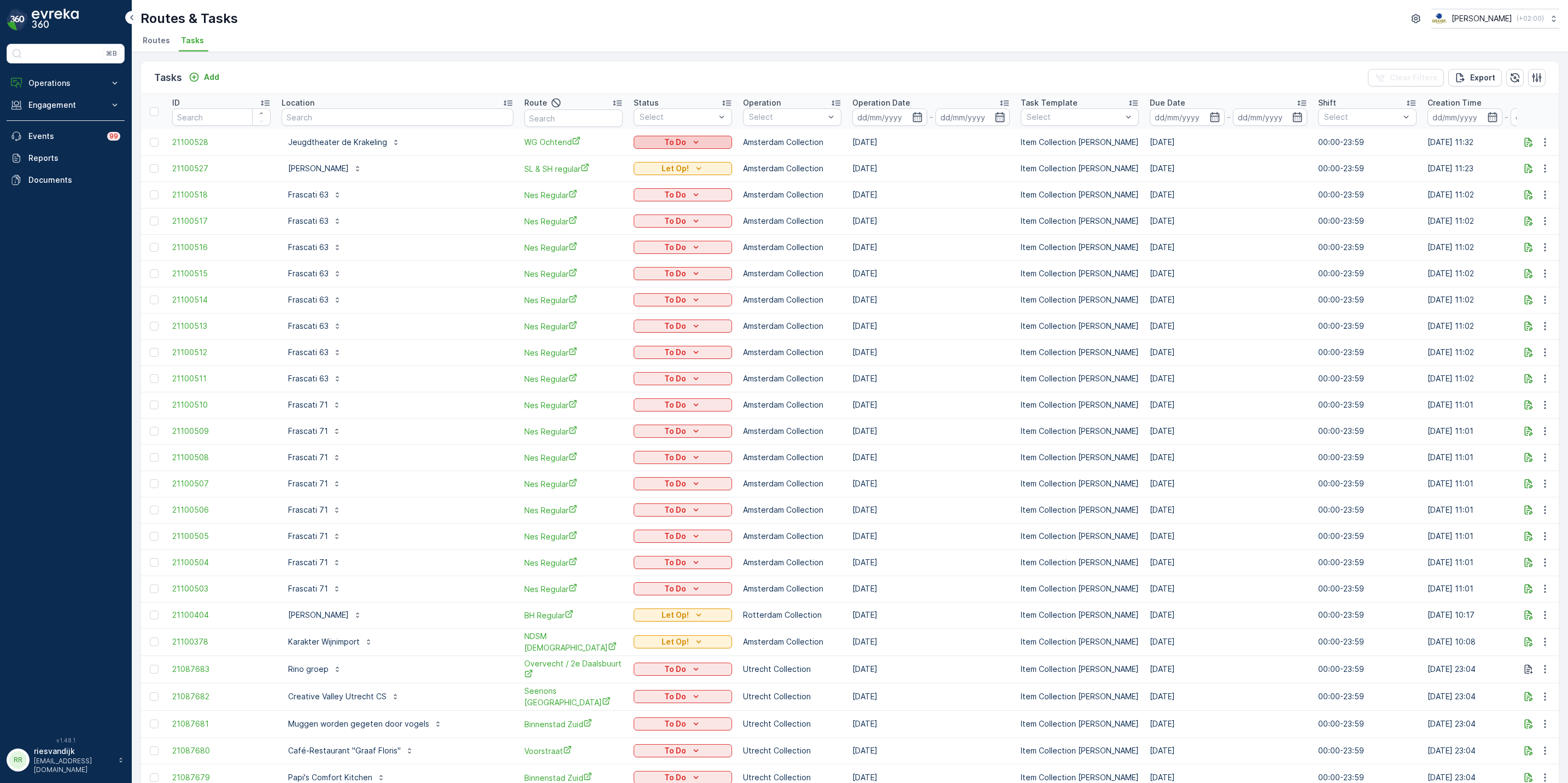
click at [691, 143] on icon "To Do" at bounding box center [696, 142] width 11 height 11
click at [649, 157] on span "Let Op!" at bounding box center [646, 159] width 30 height 10
